Goal: Connect with others: Connect with others

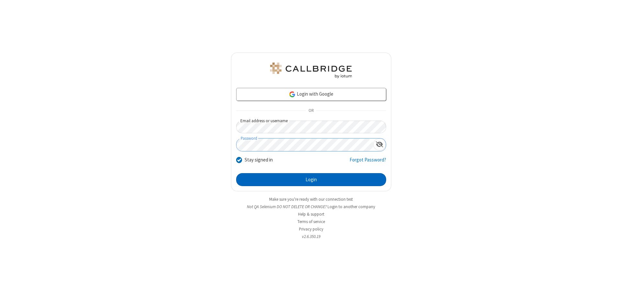
click at [311, 179] on button "Login" at bounding box center [311, 179] width 150 height 13
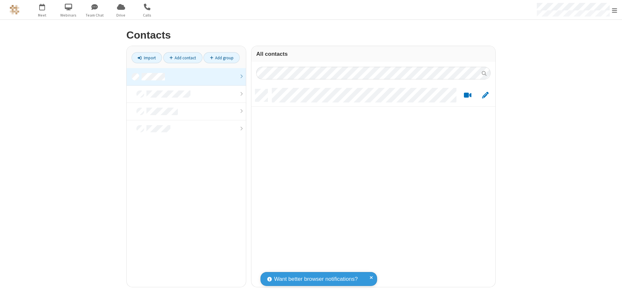
scroll to position [198, 239]
click at [186, 76] on link at bounding box center [186, 76] width 119 height 17
click at [183, 58] on link "Add contact" at bounding box center [182, 57] width 39 height 11
